Goal: Information Seeking & Learning: Check status

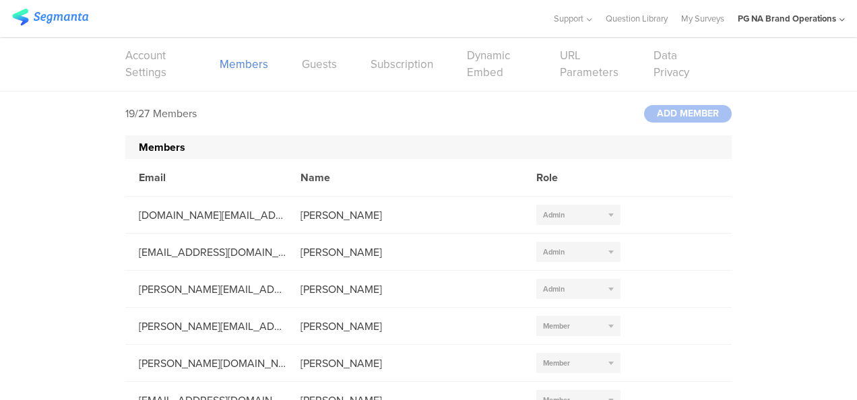
click at [71, 23] on img at bounding box center [50, 17] width 76 height 17
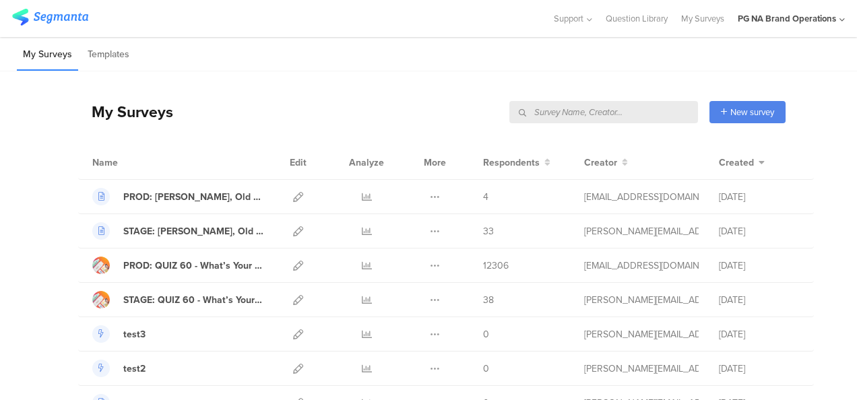
click at [637, 112] on input "text" at bounding box center [603, 112] width 189 height 22
type input "complete"
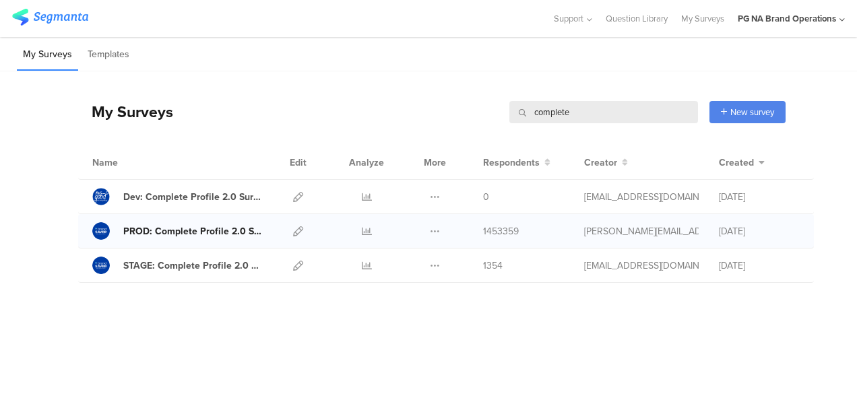
click at [199, 232] on div "PROD: Complete Profile 2.0 Survey" at bounding box center [193, 231] width 140 height 14
click at [363, 194] on icon at bounding box center [367, 197] width 10 height 10
click at [365, 232] on icon at bounding box center [367, 231] width 10 height 10
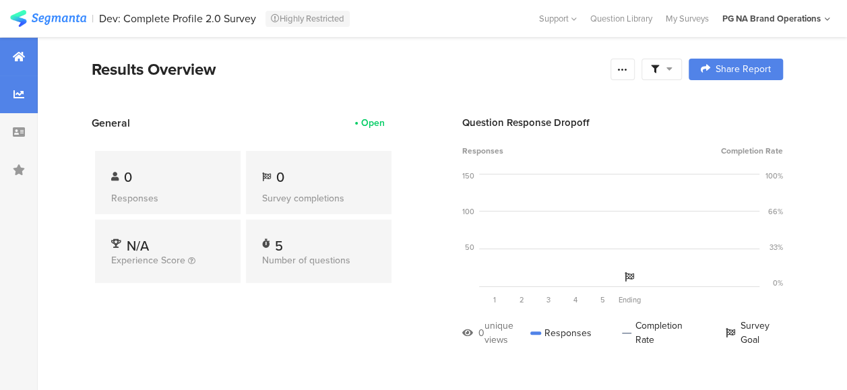
click at [18, 98] on icon at bounding box center [18, 94] width 11 height 11
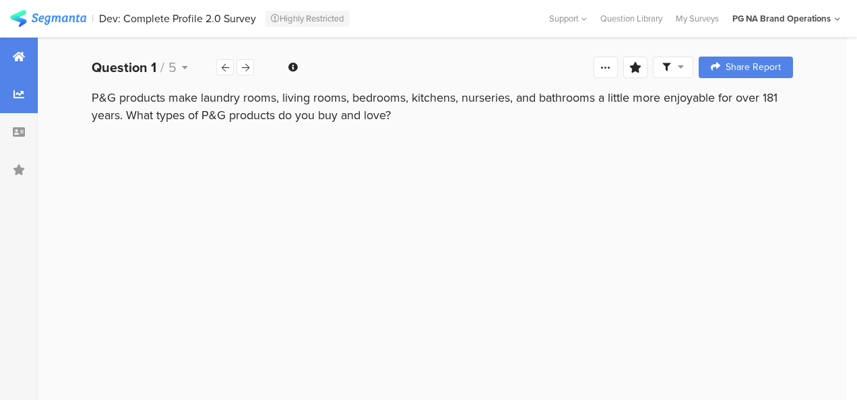
click at [18, 63] on div at bounding box center [19, 57] width 38 height 38
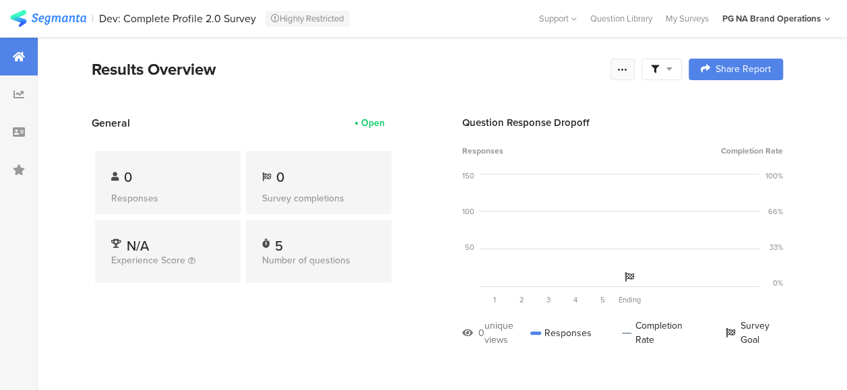
click at [628, 65] on icon at bounding box center [622, 69] width 11 height 11
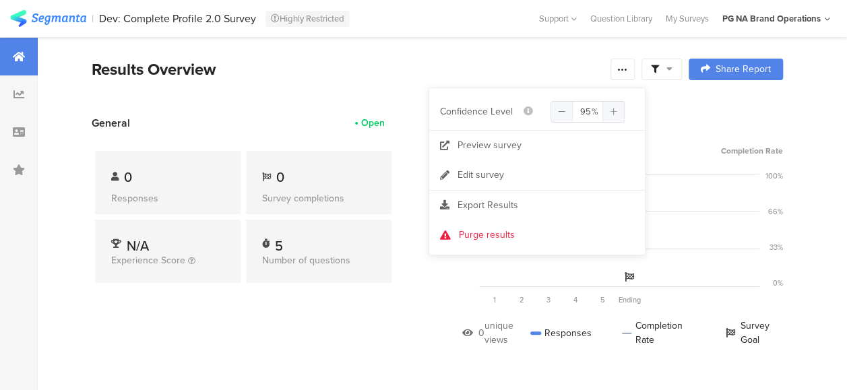
click at [708, 131] on div "Question Response Dropoff Responses Completion Rate 150 100 50 0 Question 1 P&G…" at bounding box center [622, 241] width 321 height 252
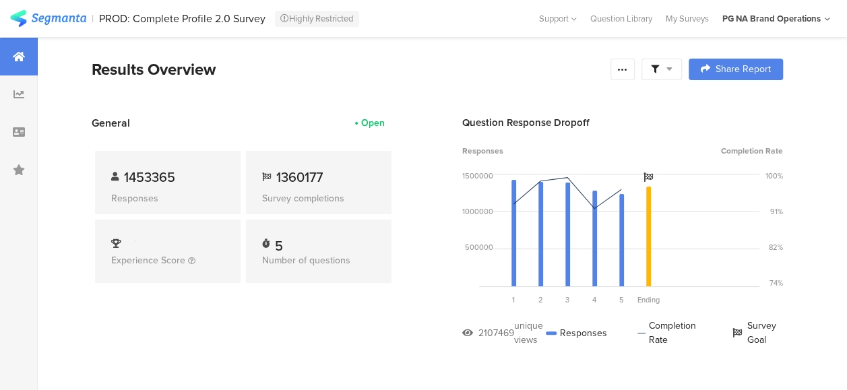
click at [682, 69] on div at bounding box center [661, 70] width 40 height 22
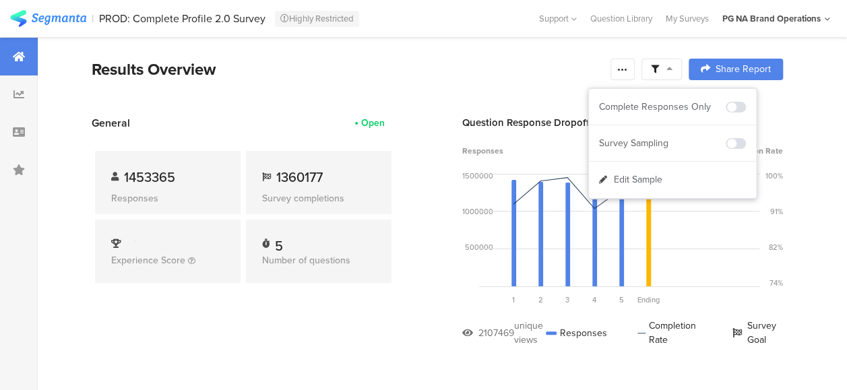
click at [489, 77] on div "Results Overview" at bounding box center [348, 69] width 512 height 24
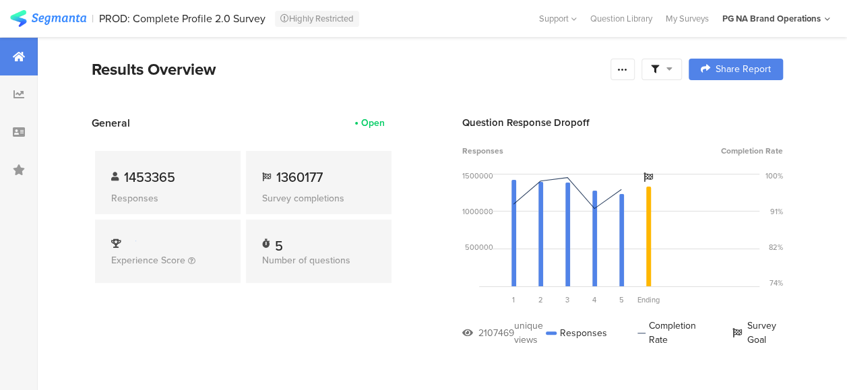
click at [682, 73] on div at bounding box center [661, 70] width 40 height 22
